Goal: Information Seeking & Learning: Learn about a topic

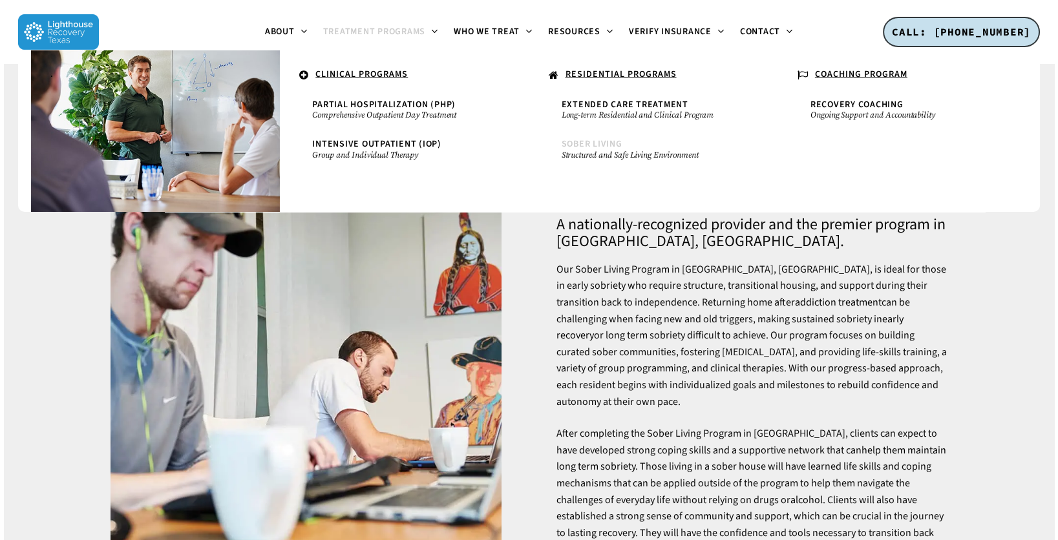
click at [590, 145] on span "Sober Living" at bounding box center [591, 144] width 61 height 13
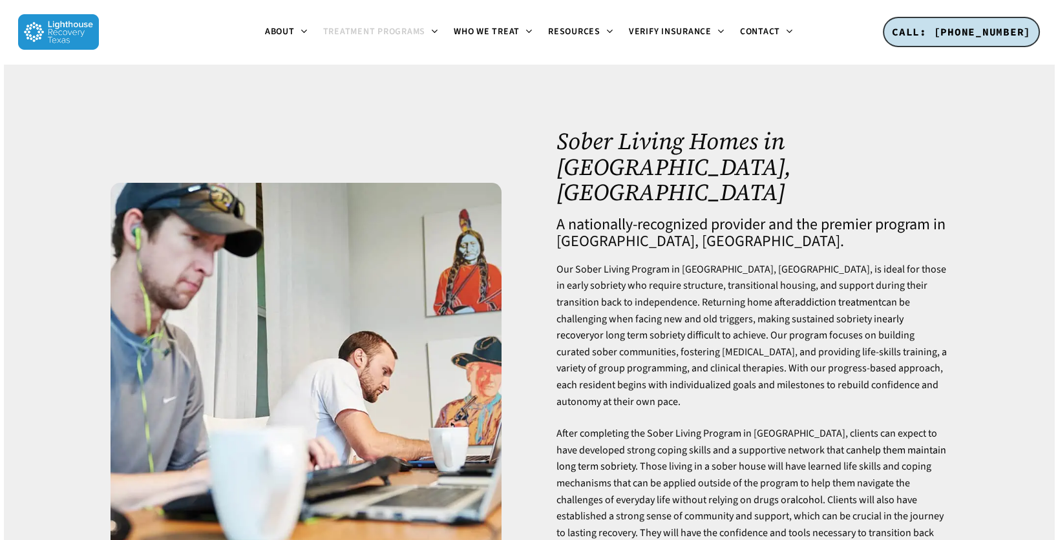
click at [817, 262] on p "Our Sober Living Program in Dallas, TX, is ideal for those in early sobriety wh…" at bounding box center [751, 344] width 391 height 164
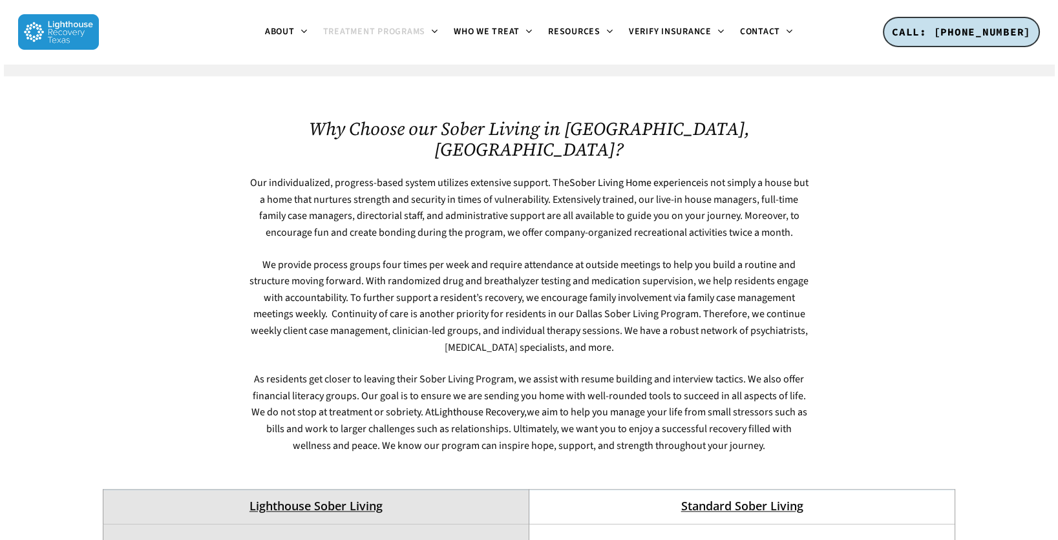
scroll to position [3501, 0]
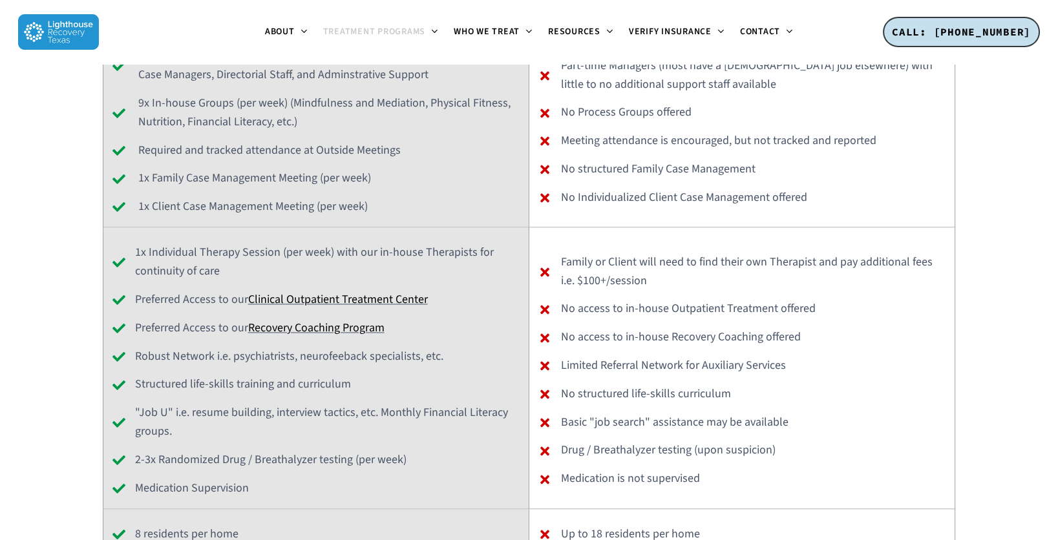
scroll to position [3889, 0]
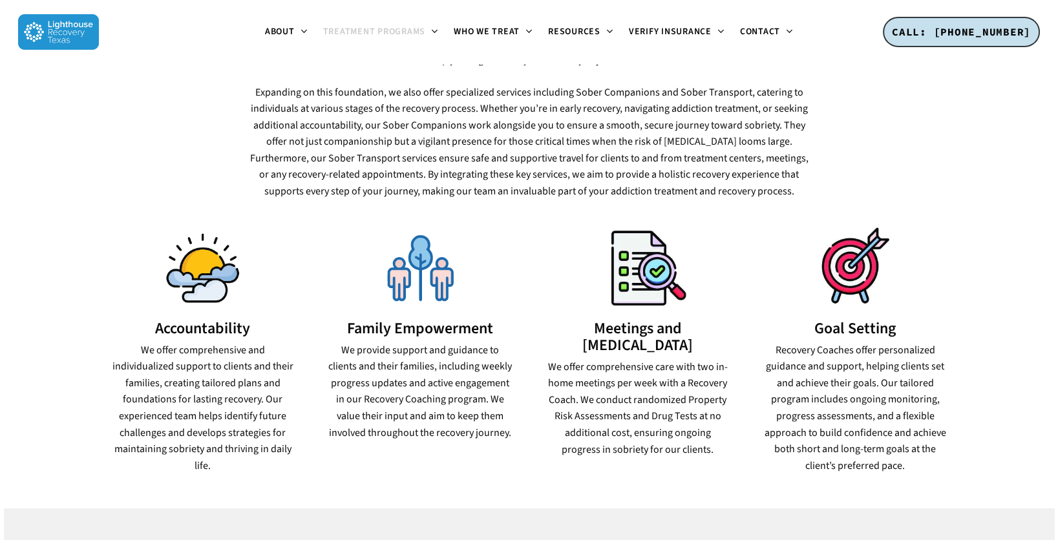
scroll to position [735, 0]
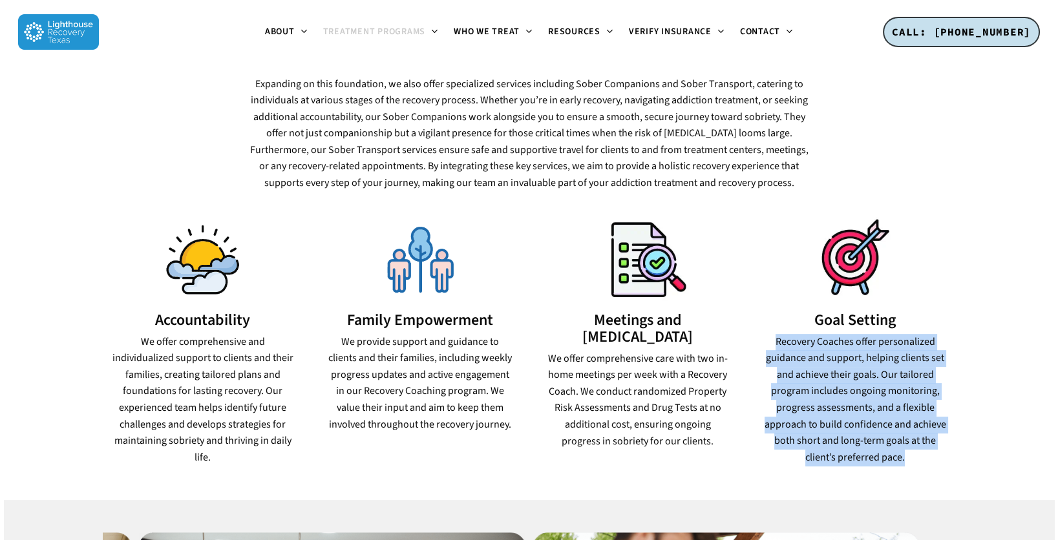
drag, startPoint x: 776, startPoint y: 306, endPoint x: 925, endPoint y: 415, distance: 184.9
click at [925, 415] on p "Recovery Coaches offer personalized guidance and support, helping clients set a…" at bounding box center [855, 400] width 184 height 132
copy p "Recovery Coaches offer personalized guidance and support, helping clients set a…"
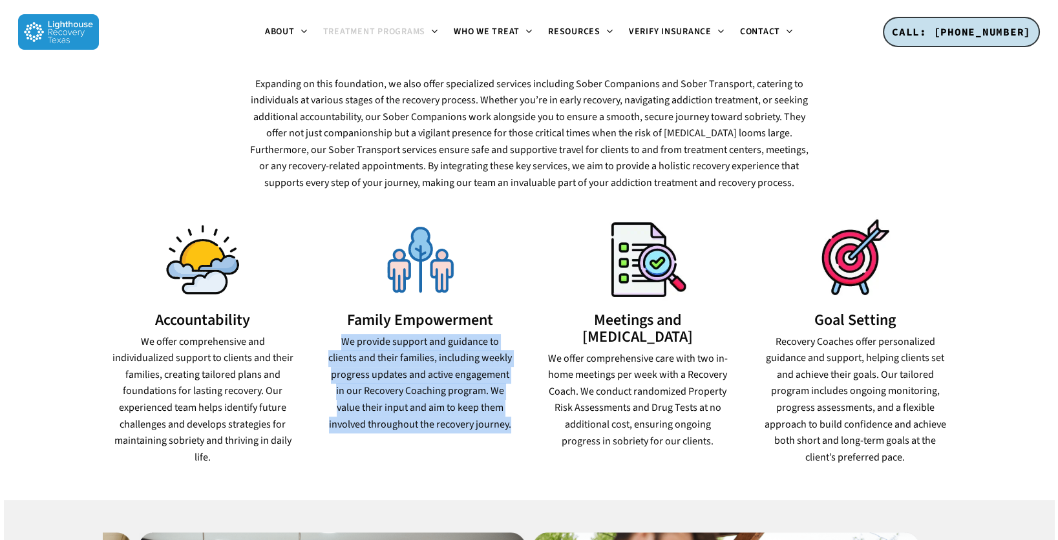
drag, startPoint x: 515, startPoint y: 392, endPoint x: 315, endPoint y: 306, distance: 217.6
click at [315, 306] on div "Family Empowerment We provide support and guidance to clients and their familie…" at bounding box center [419, 349] width 217 height 271
copy p "We provide support and guidance to clients and their families, including weekly…"
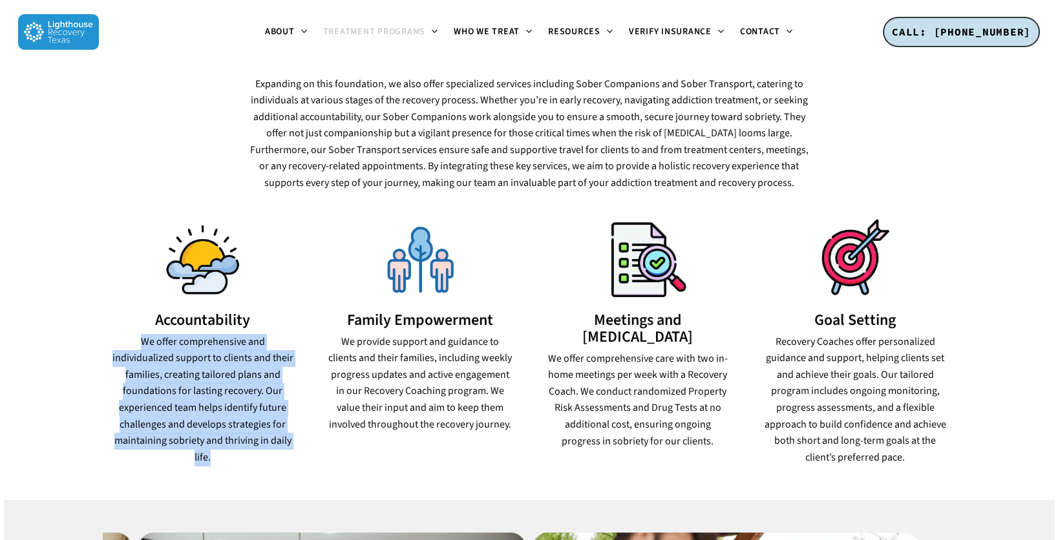
drag, startPoint x: 236, startPoint y: 420, endPoint x: 111, endPoint y: 309, distance: 166.6
click at [111, 334] on p "We offer comprehensive and individualized support to clients and their families…" at bounding box center [202, 400] width 184 height 132
copy p "We offer comprehensive and individualized support to clients and their families…"
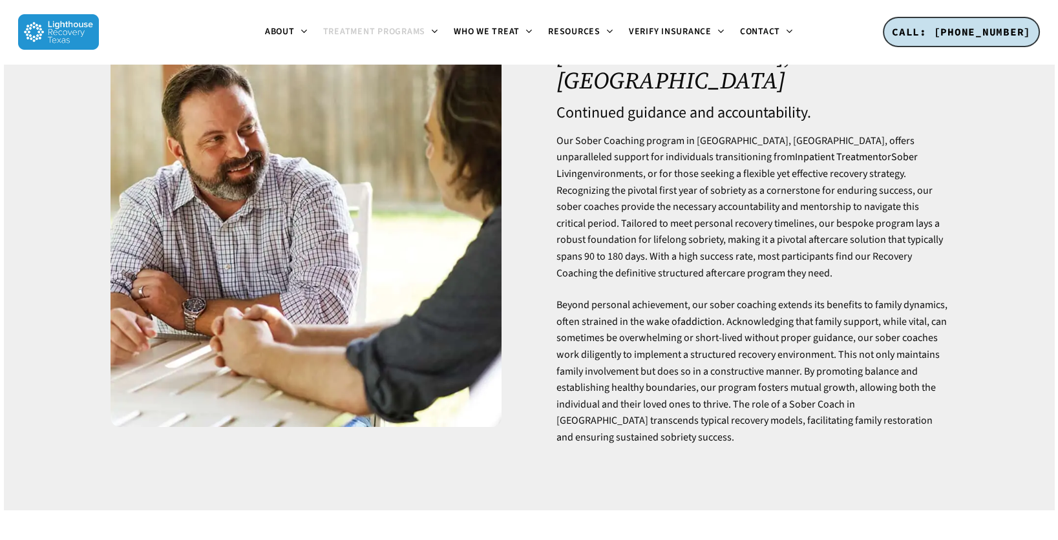
scroll to position [0, 0]
